Goal: Task Accomplishment & Management: Manage account settings

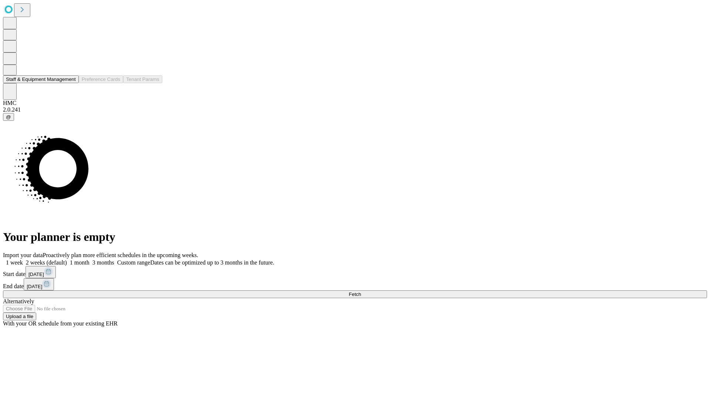
click at [71, 83] on button "Staff & Equipment Management" at bounding box center [41, 79] width 76 height 8
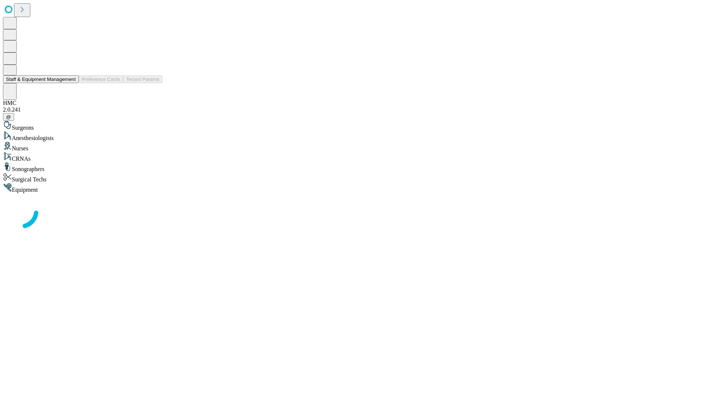
click at [71, 83] on button "Staff & Equipment Management" at bounding box center [41, 79] width 76 height 8
